Goal: Obtain resource: Download file/media

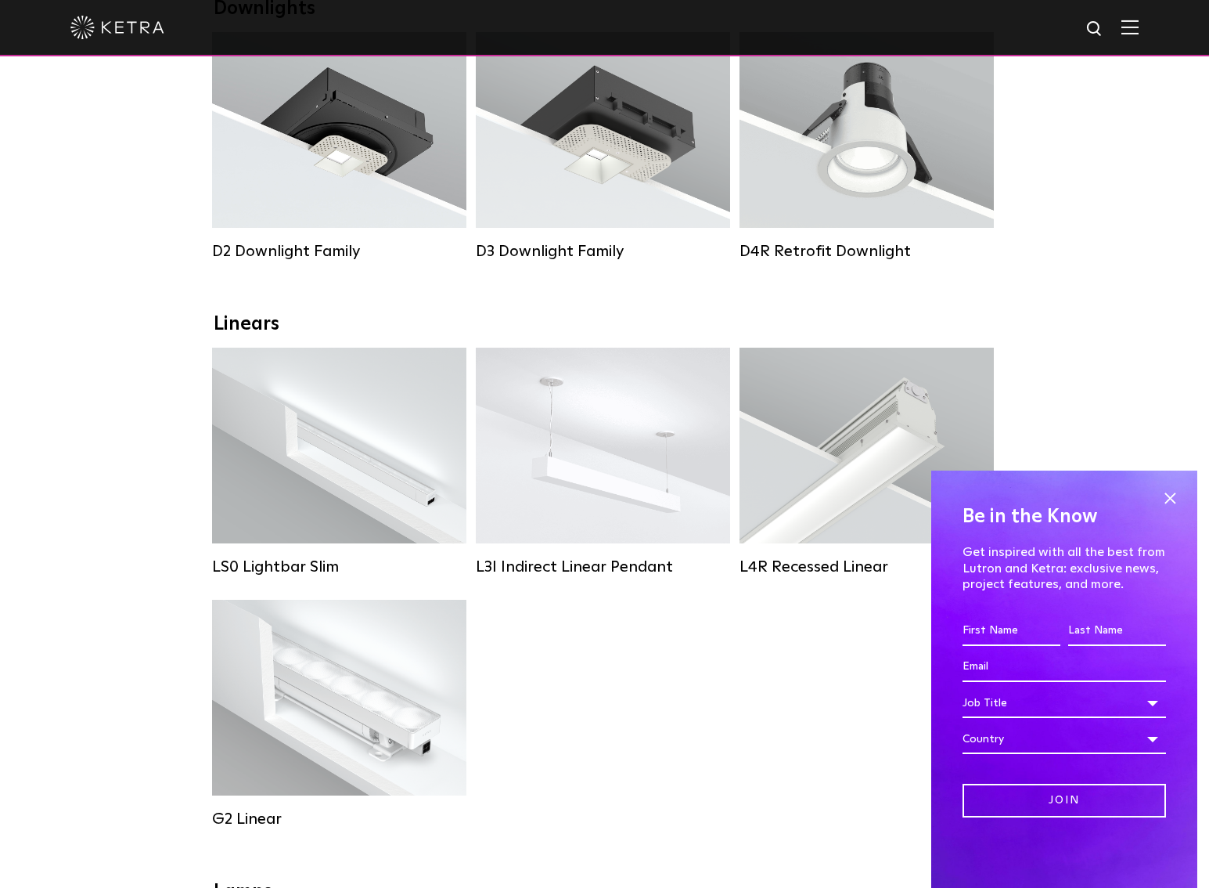
scroll to position [314, 0]
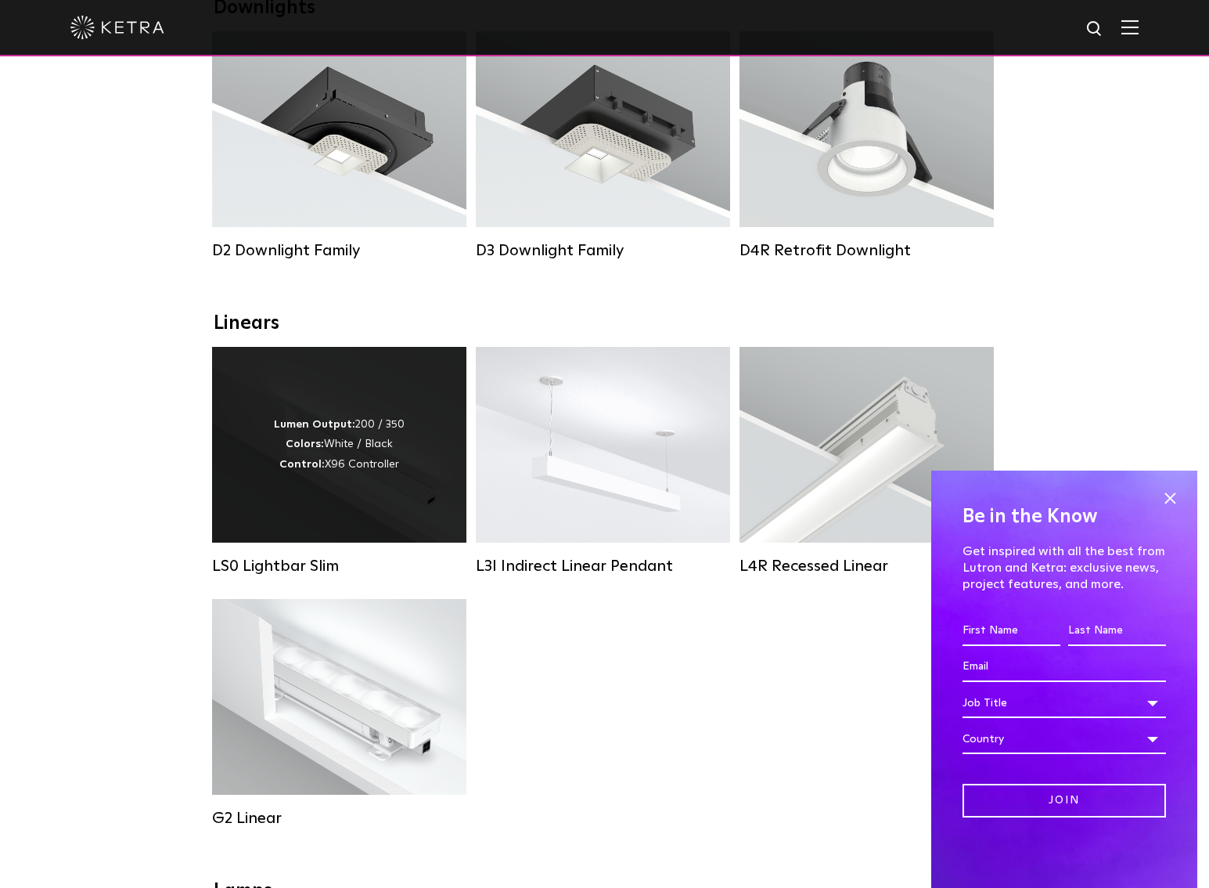
click at [338, 466] on div "Lumen Output: 200 / 350 Colors: White / Black Control: X96 Controller" at bounding box center [339, 444] width 131 height 59
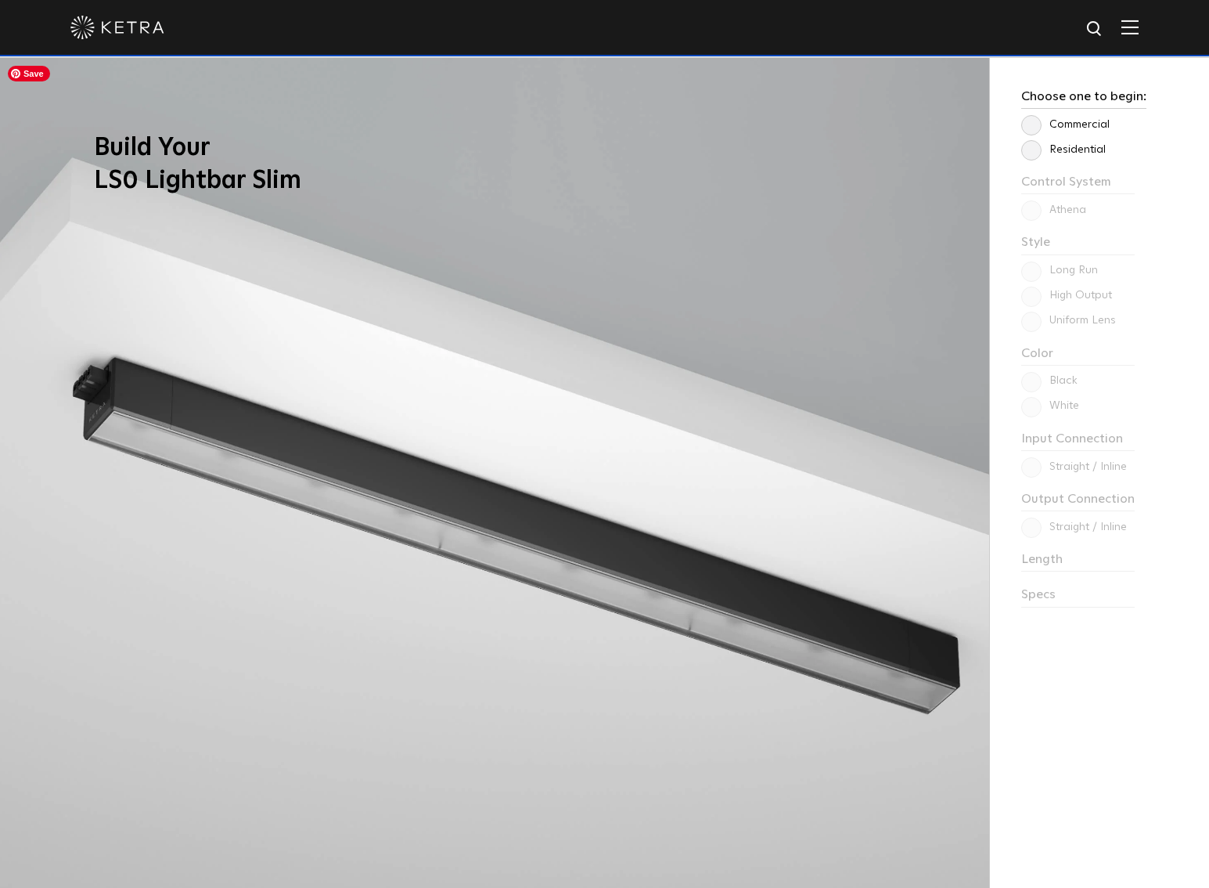
scroll to position [1549, 0]
click at [1023, 144] on label "Residential" at bounding box center [1063, 148] width 85 height 13
click at [0, 0] on input "Residential" at bounding box center [0, 0] width 0 height 0
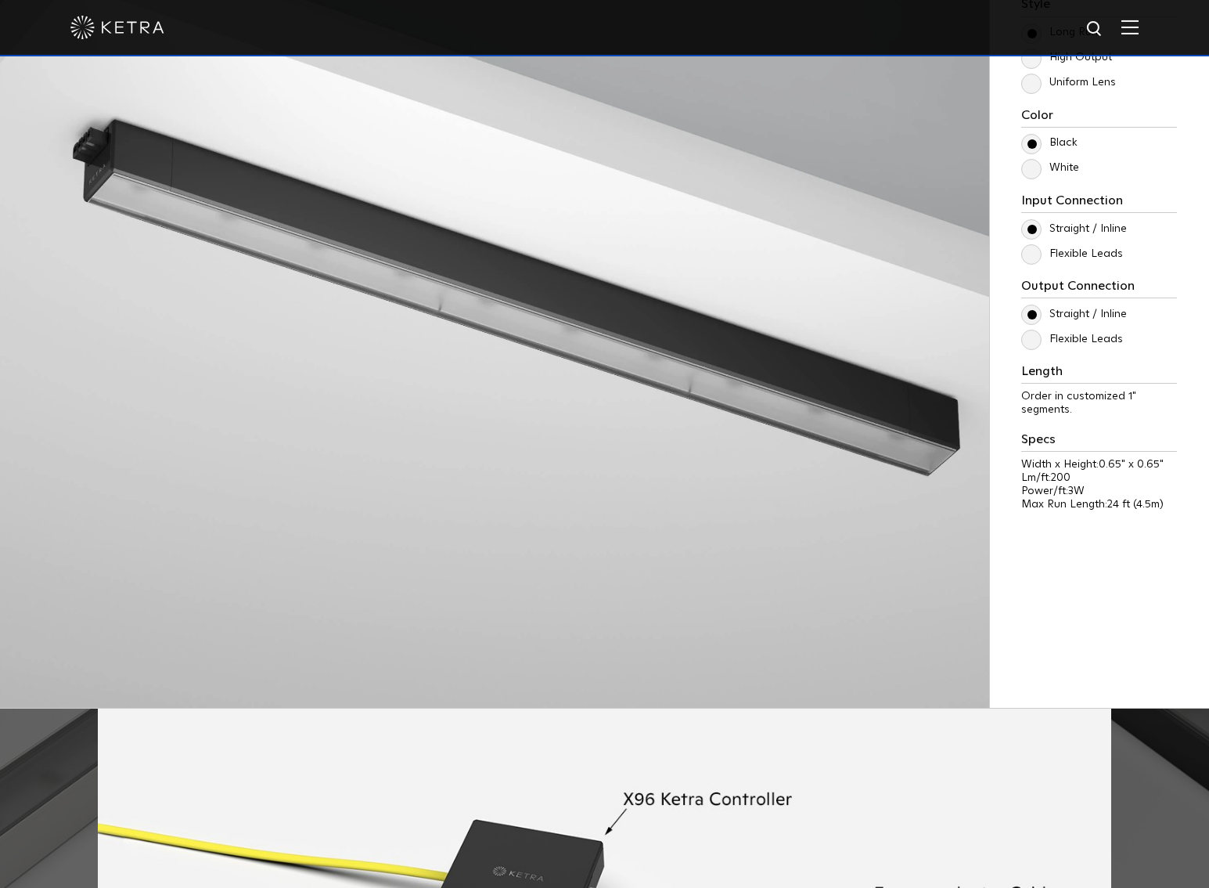
scroll to position [1786, 0]
click at [1043, 256] on label "Flexible Leads" at bounding box center [1072, 253] width 102 height 13
click at [0, 0] on input "Flexible Leads" at bounding box center [0, 0] width 0 height 0
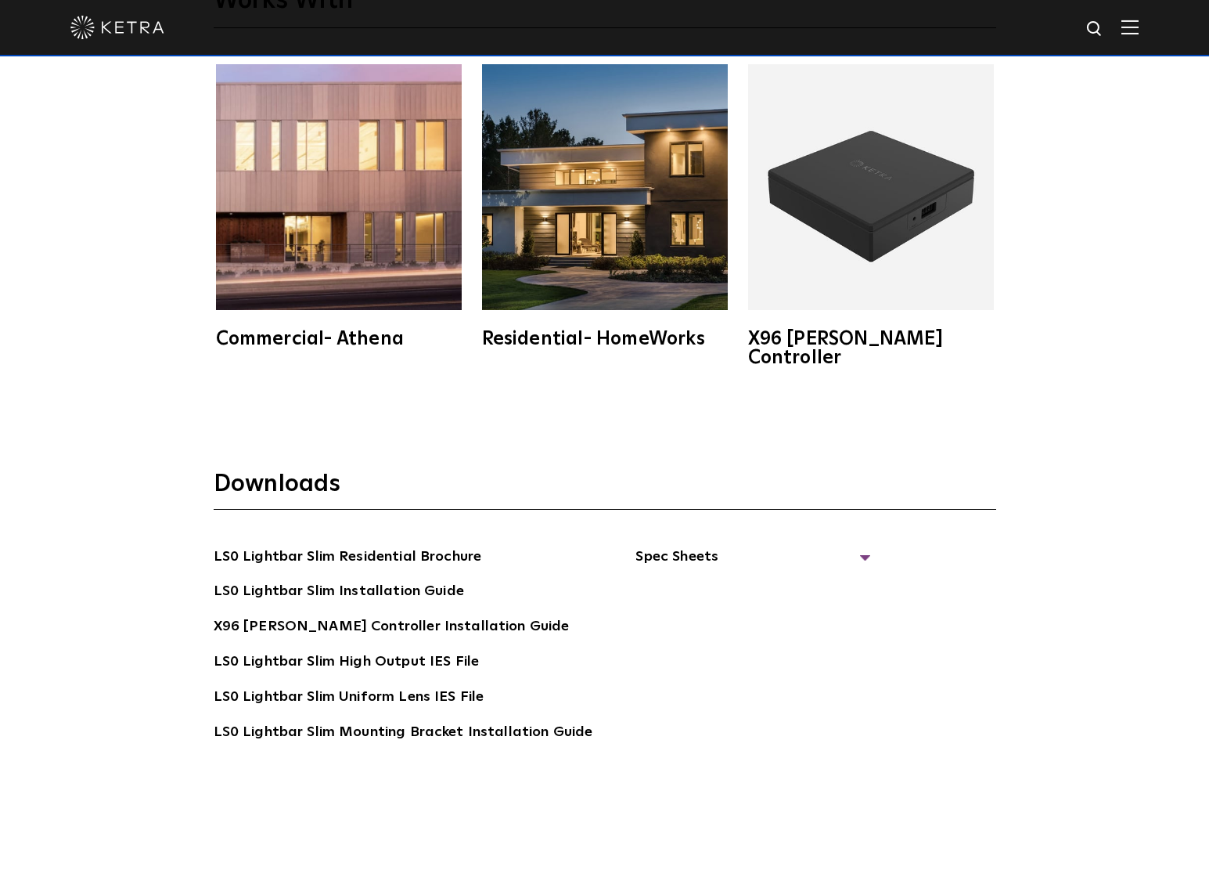
scroll to position [3381, 0]
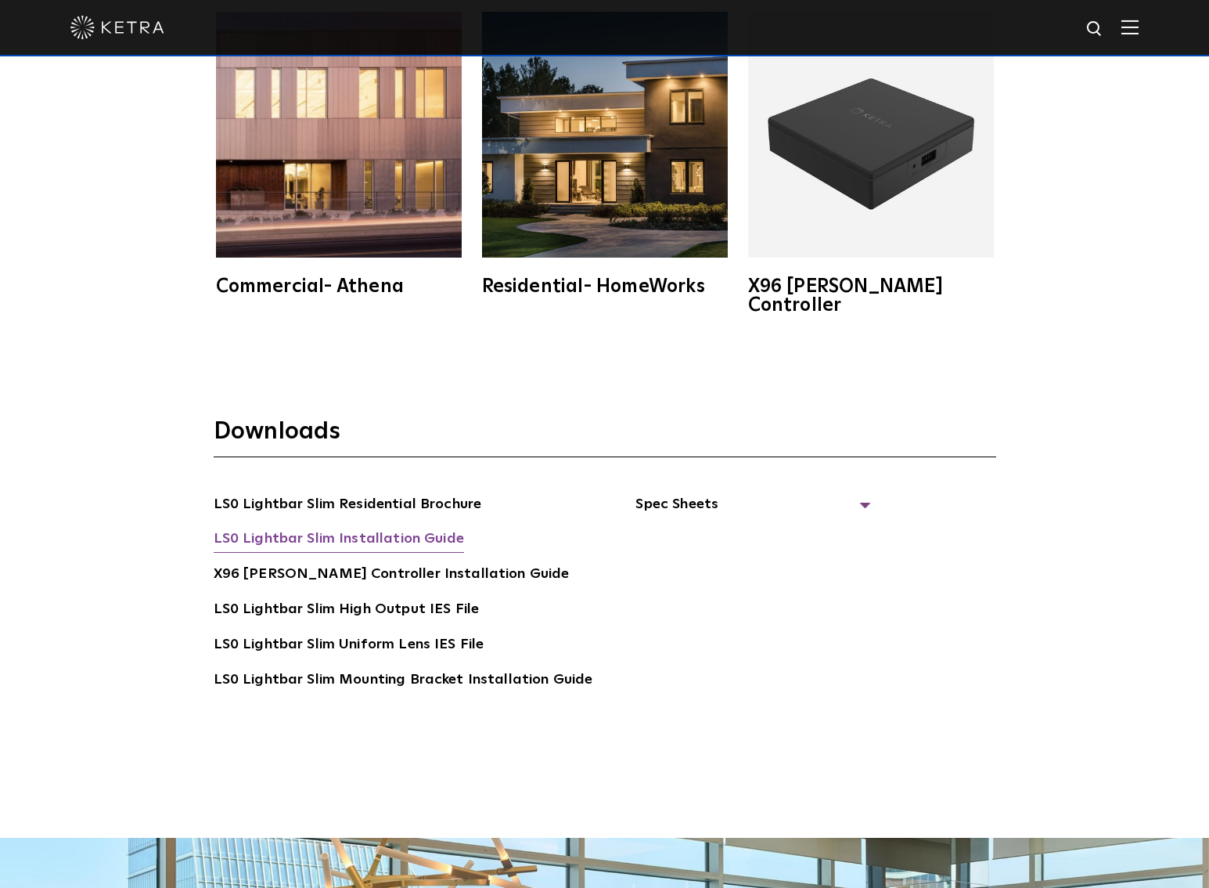
click at [362, 527] on link "LS0 Lightbar Slim Installation Guide" at bounding box center [339, 539] width 250 height 25
click at [677, 493] on span "Spec Sheets" at bounding box center [752, 510] width 235 height 34
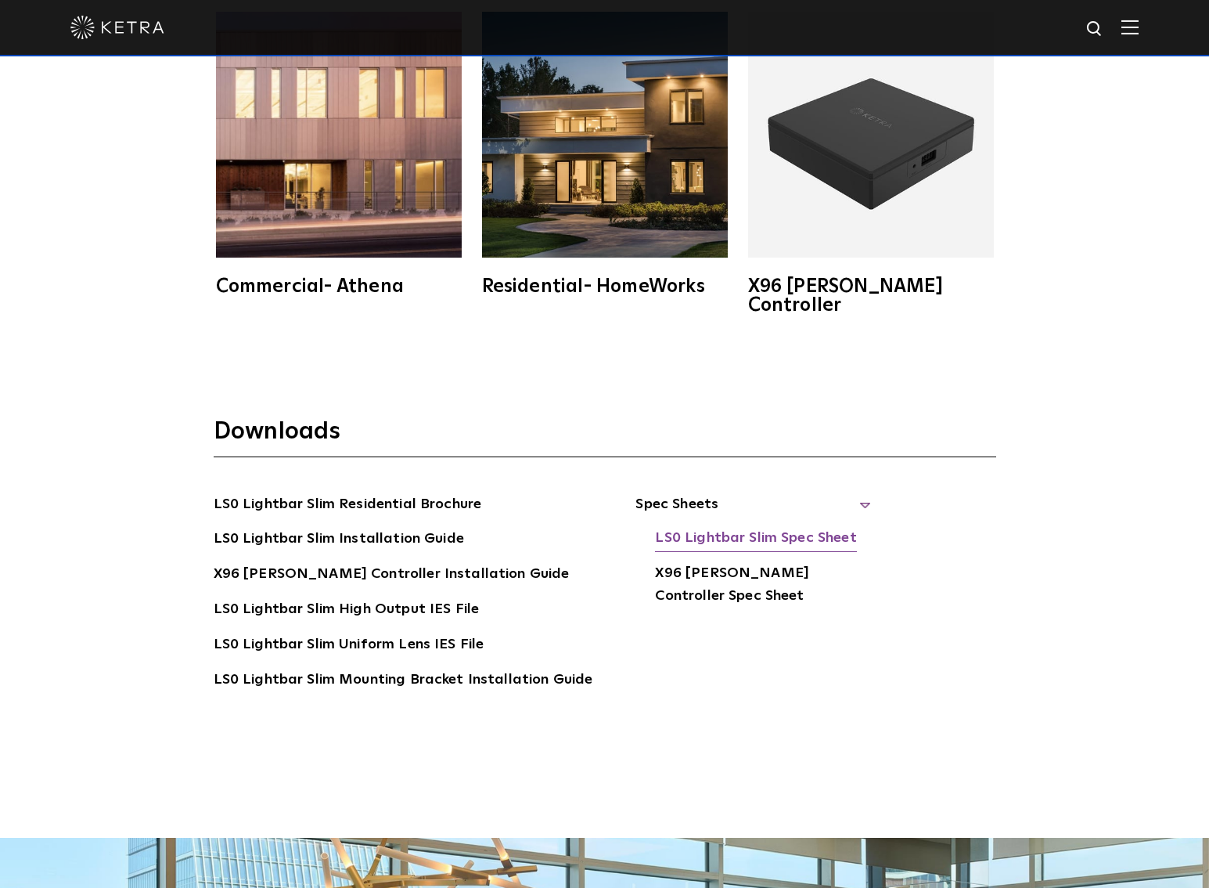
click at [695, 527] on link "LS0 Lightbar Slim Spec Sheet" at bounding box center [755, 539] width 201 height 25
click at [754, 527] on link "LS0 Lightbar Slim Spec Sheet" at bounding box center [755, 539] width 201 height 25
